Goal: Information Seeking & Learning: Check status

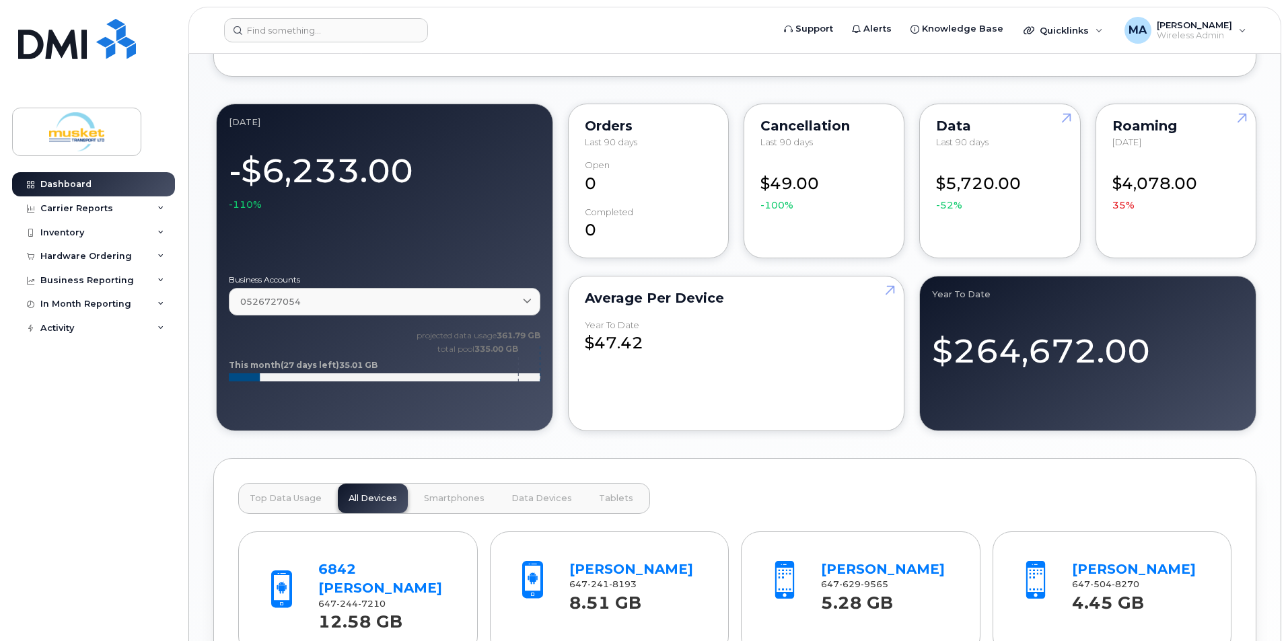
scroll to position [1144, 0]
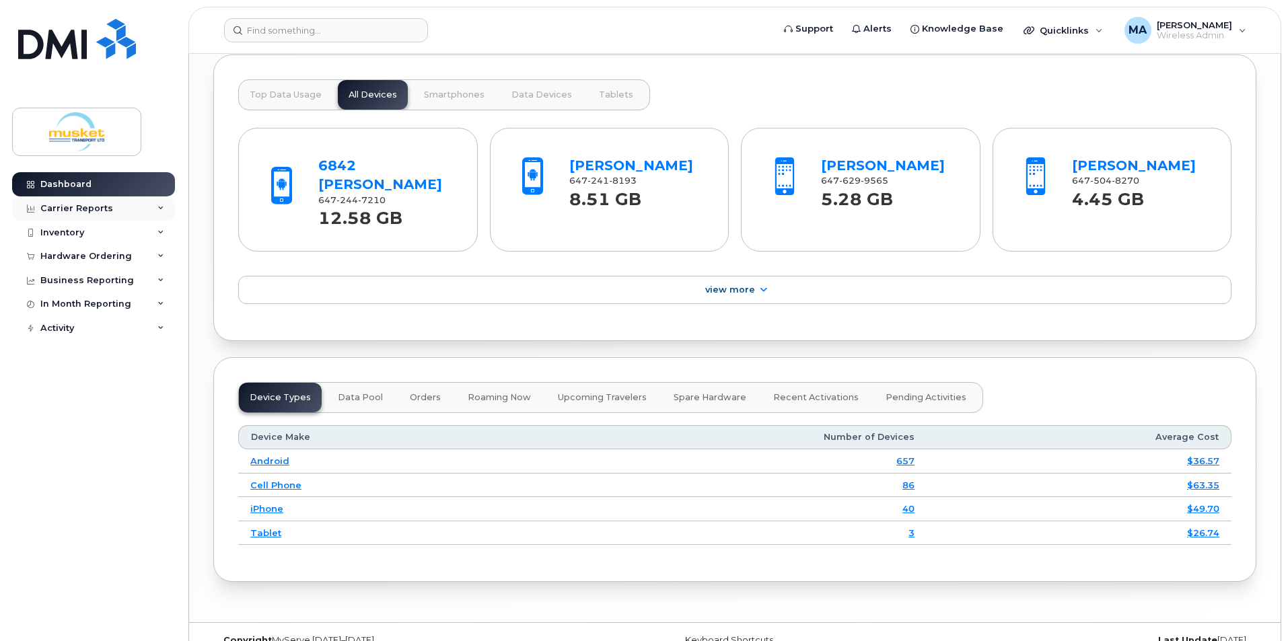
click at [84, 206] on div "Carrier Reports" at bounding box center [76, 208] width 73 height 11
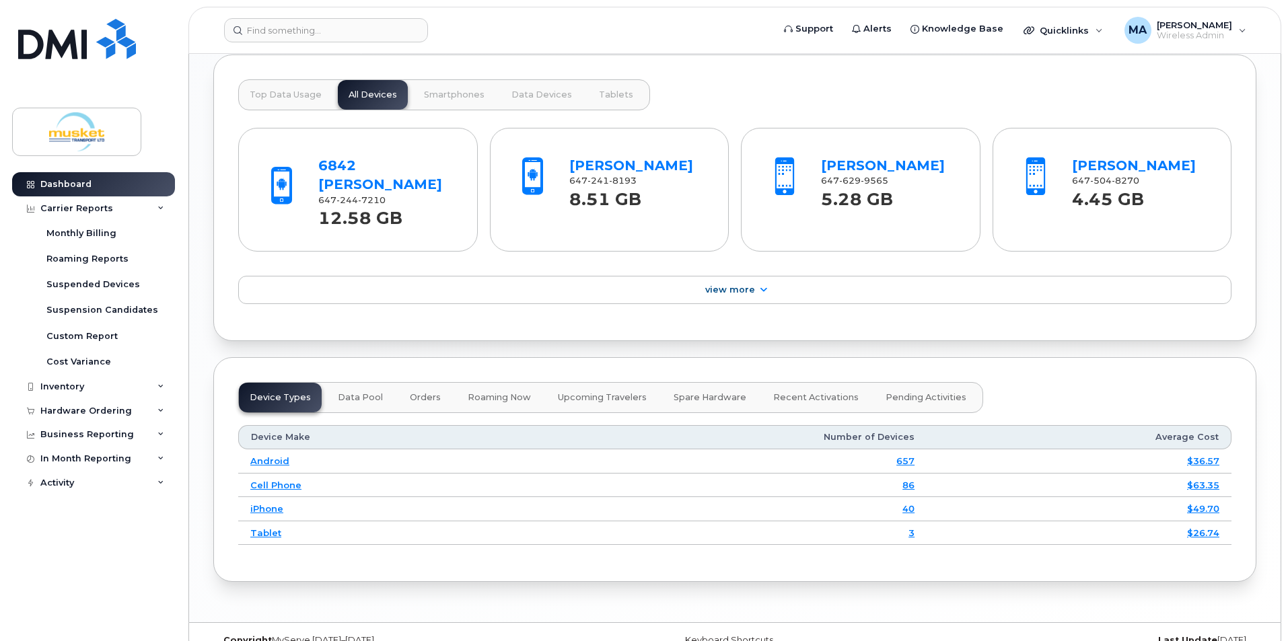
click at [391, 201] on strong "12.58 GB" at bounding box center [360, 215] width 84 height 28
click at [381, 194] on div "[PHONE_NUMBER]" at bounding box center [385, 200] width 135 height 12
click at [381, 170] on link "6842 [PERSON_NAME]" at bounding box center [380, 175] width 124 height 36
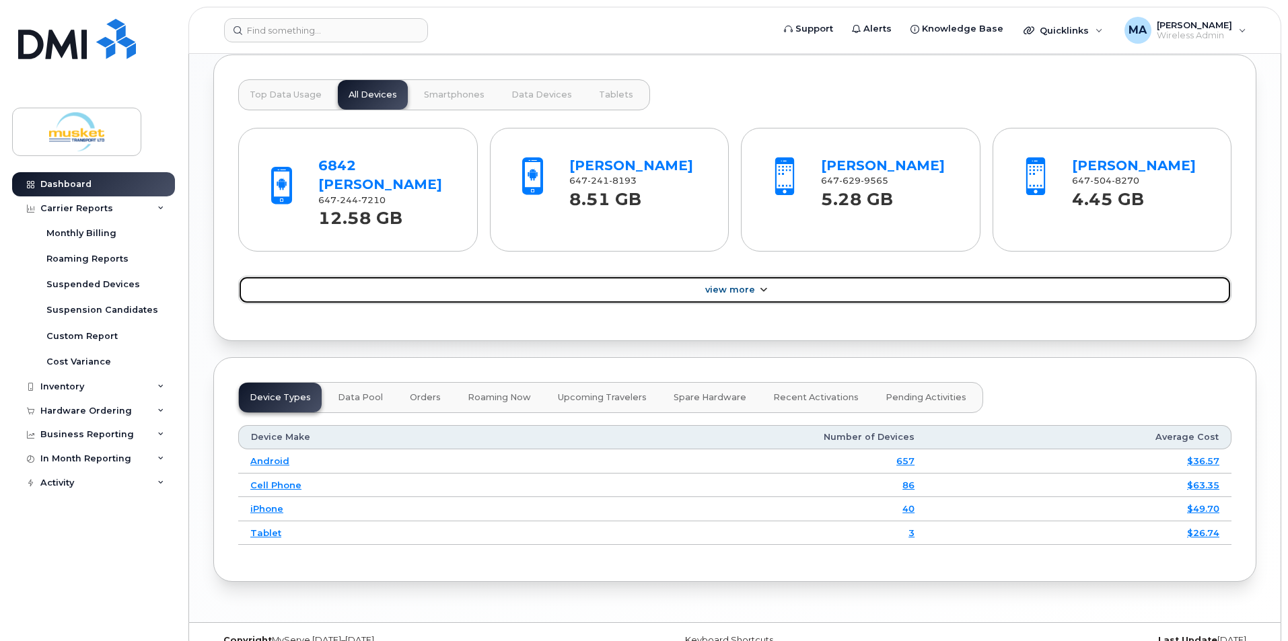
click at [741, 276] on link "View More" at bounding box center [734, 290] width 993 height 28
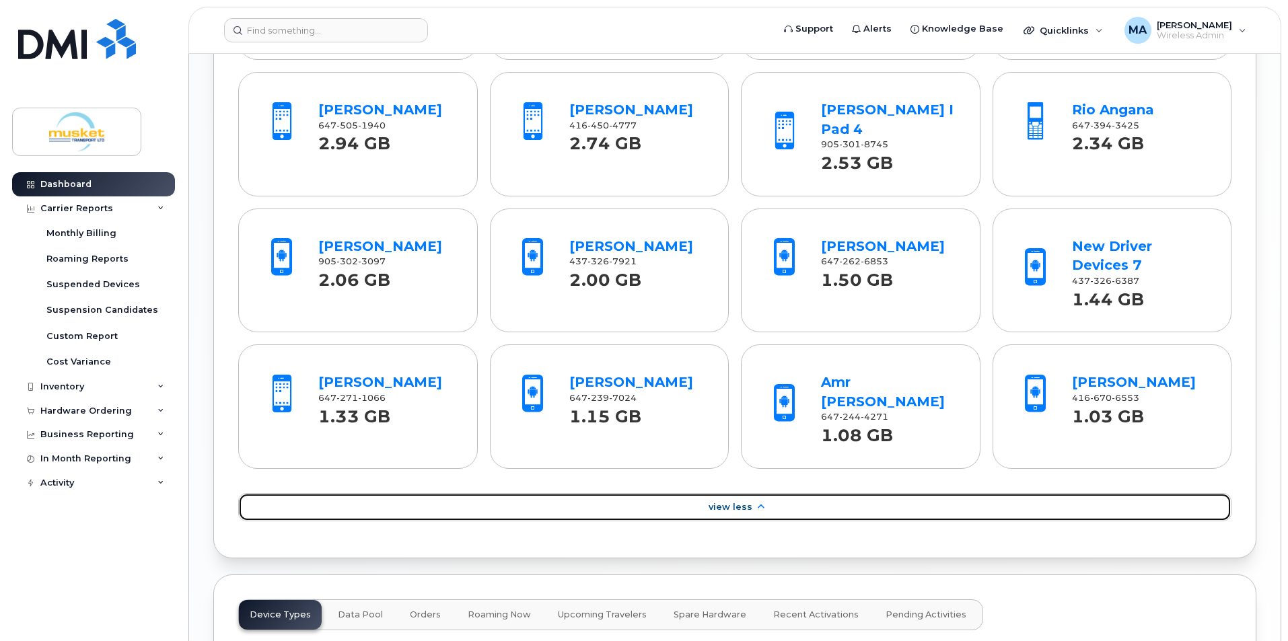
scroll to position [1183, 0]
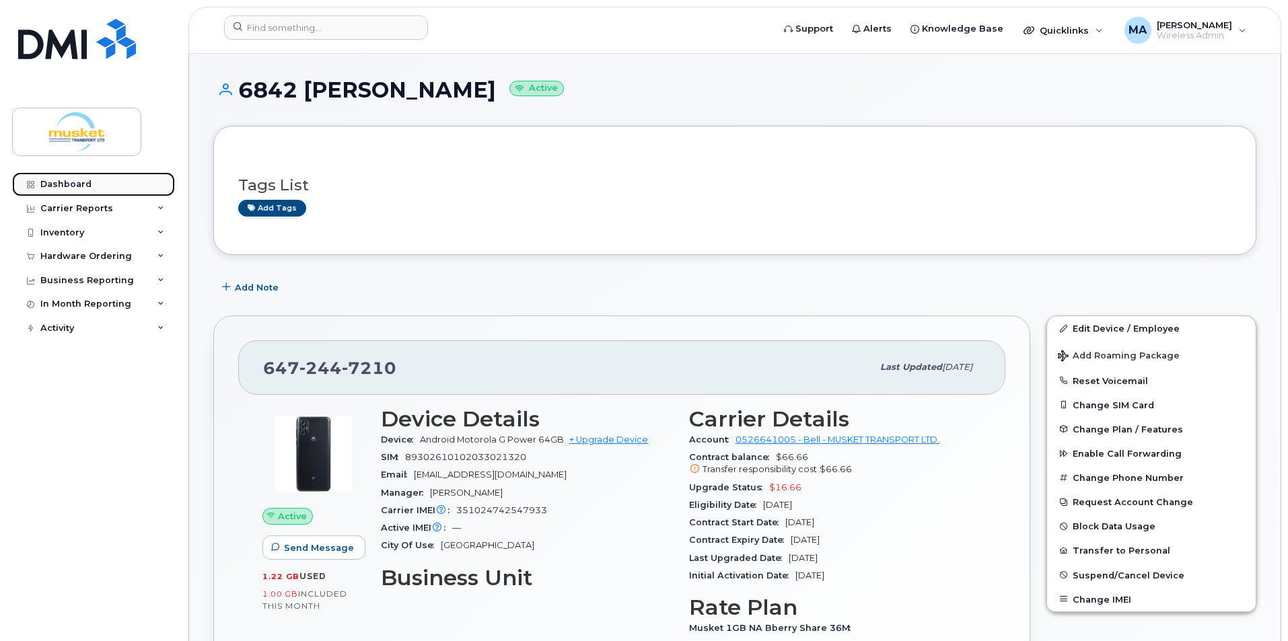
click at [60, 180] on div "Dashboard" at bounding box center [65, 184] width 51 height 11
